Goal: Browse casually: Explore the website without a specific task or goal

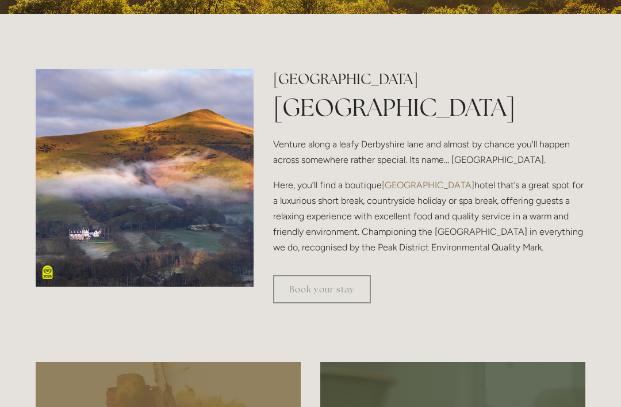
scroll to position [387, 0]
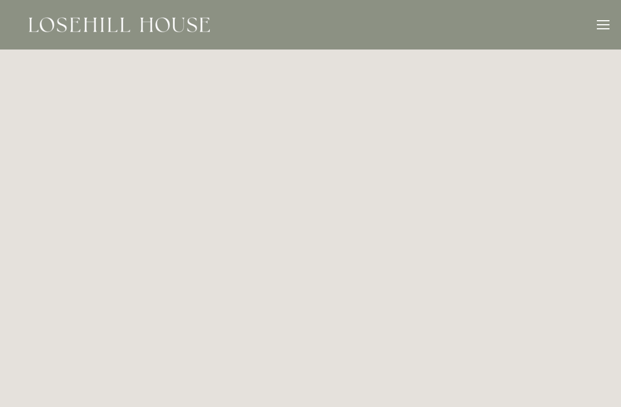
scroll to position [0, 10]
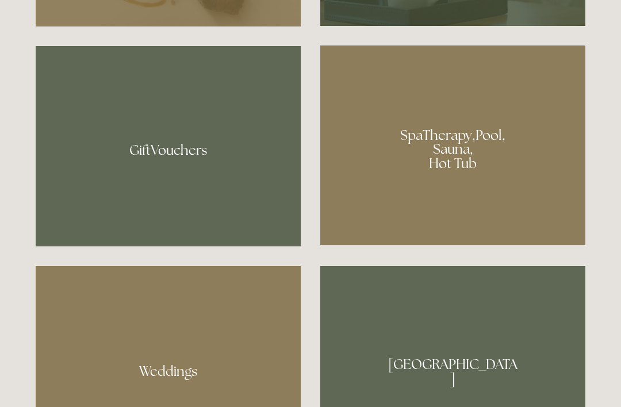
scroll to position [846, 0]
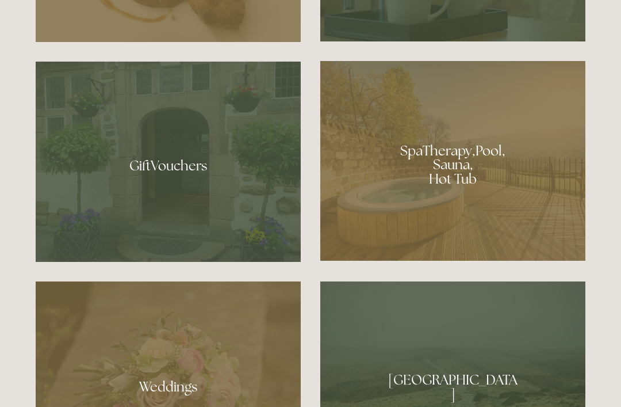
click at [511, 197] on div at bounding box center [452, 161] width 265 height 200
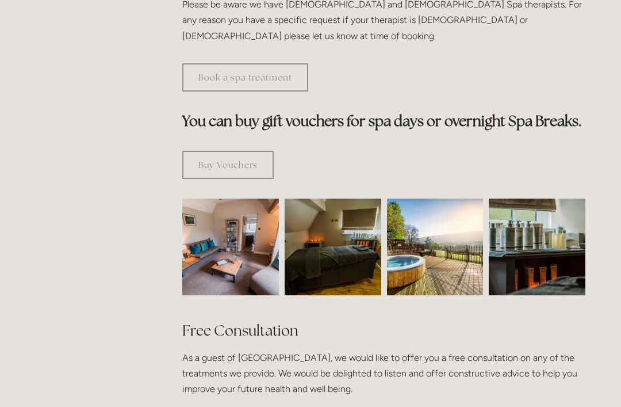
scroll to position [629, 0]
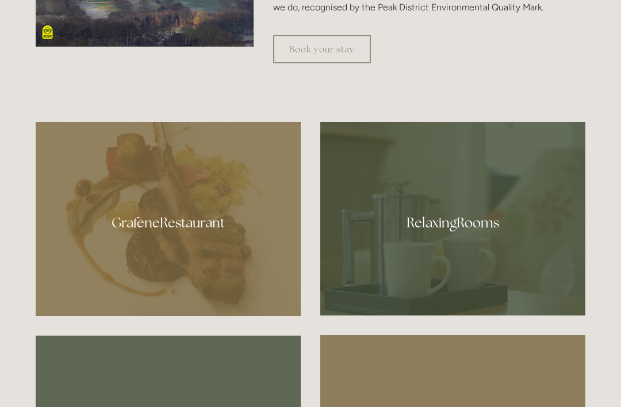
scroll to position [570, 0]
